Goal: Check status: Check status

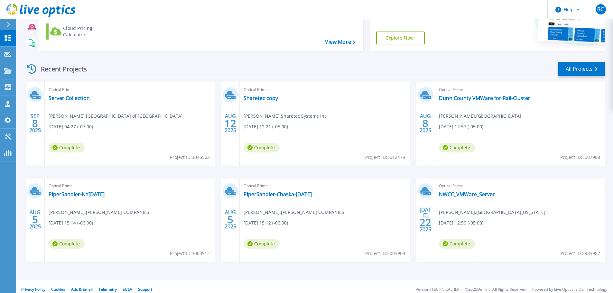
scroll to position [90, 0]
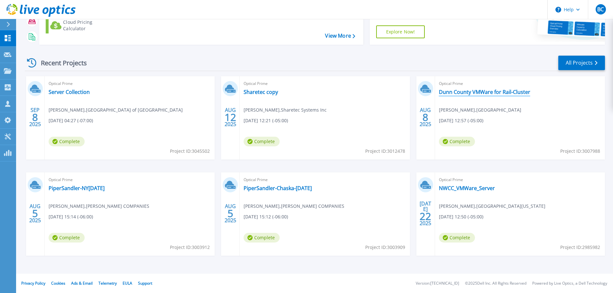
click at [484, 91] on link "Dunn County VMWare for Rail-Cluster" at bounding box center [484, 92] width 91 height 6
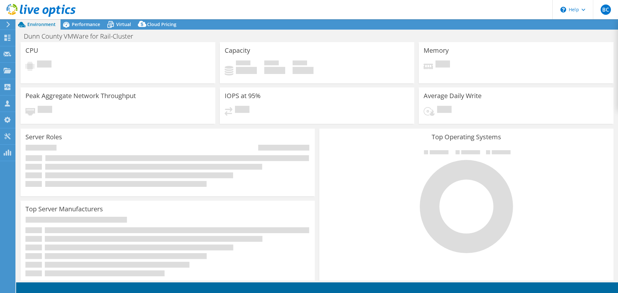
select select "USD"
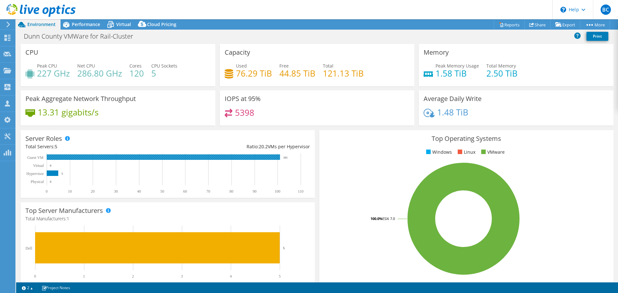
click at [142, 157] on rect at bounding box center [163, 156] width 233 height 5
click at [72, 25] on span "Performance" at bounding box center [86, 24] width 28 height 6
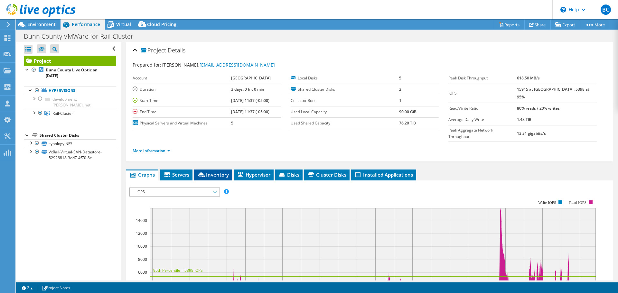
click at [222, 172] on span "Inventory" at bounding box center [213, 175] width 32 height 6
